Goal: Task Accomplishment & Management: Complete application form

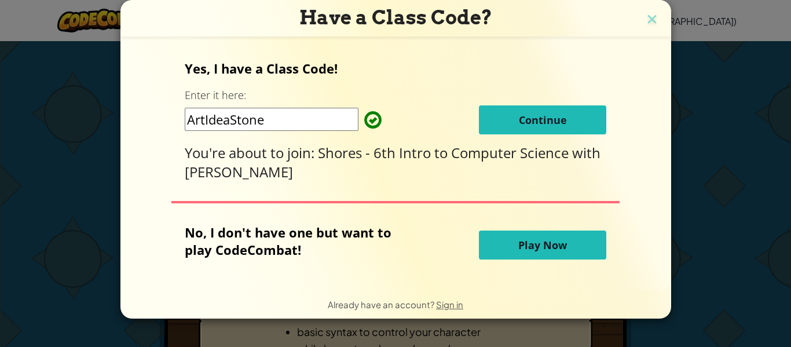
click at [538, 126] on span "Continue" at bounding box center [543, 120] width 48 height 14
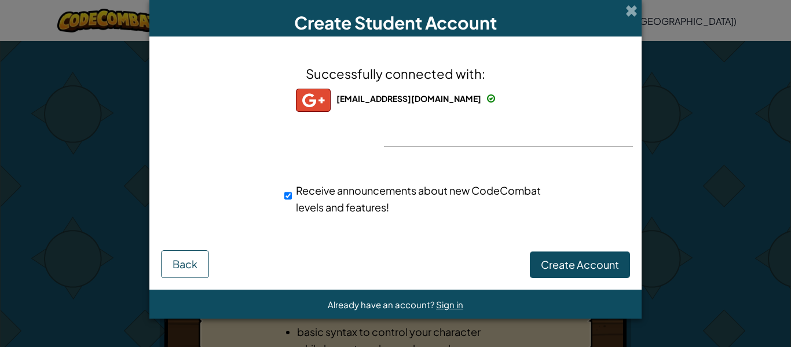
click at [624, 19] on div "Create Student Account" at bounding box center [395, 18] width 492 height 37
click at [628, 12] on span at bounding box center [632, 11] width 12 height 12
